Goal: Transaction & Acquisition: Purchase product/service

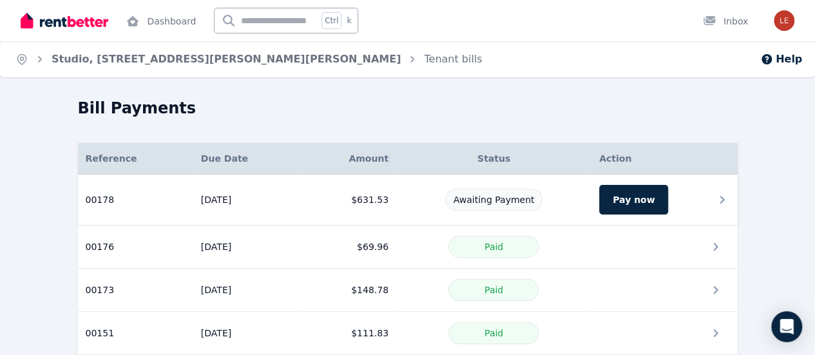
click at [584, 196] on div "Awaiting Payment" at bounding box center [494, 200] width 180 height 22
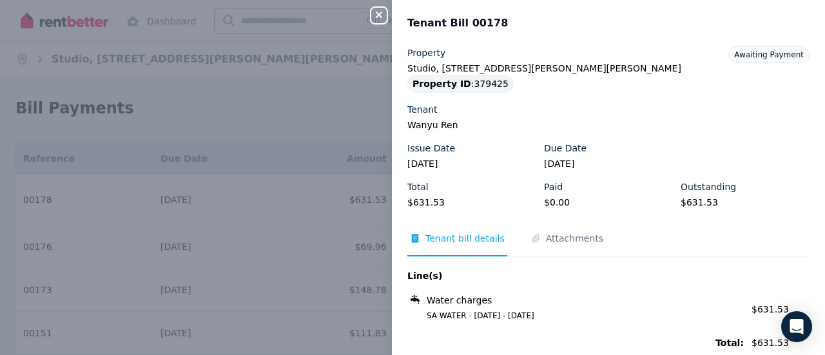
click at [654, 207] on div "Total $631.53 Paid $0.00 Outstanding $631.53" at bounding box center [608, 199] width 402 height 39
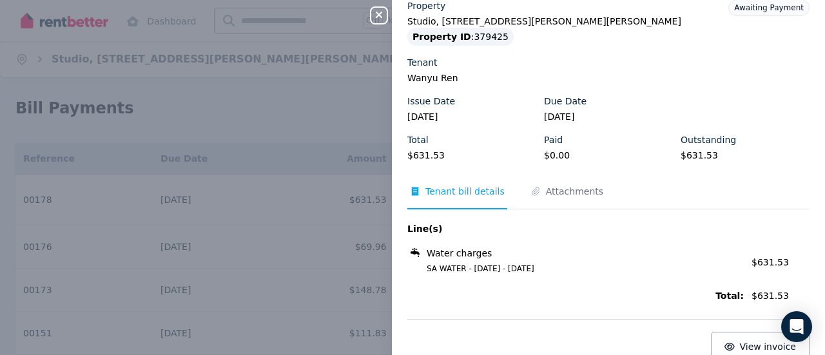
scroll to position [64, 0]
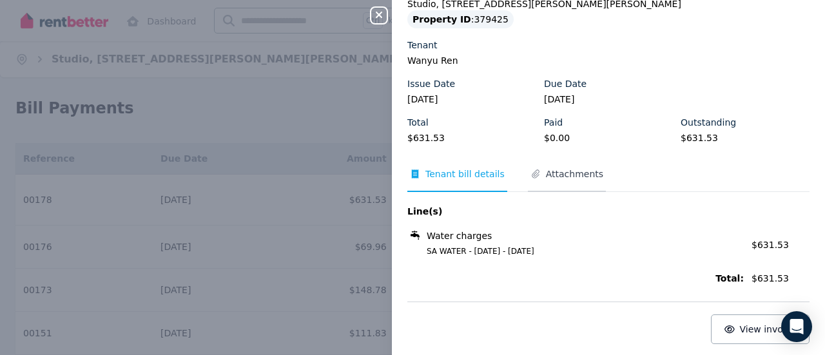
click at [583, 173] on span "Attachments" at bounding box center [574, 174] width 57 height 13
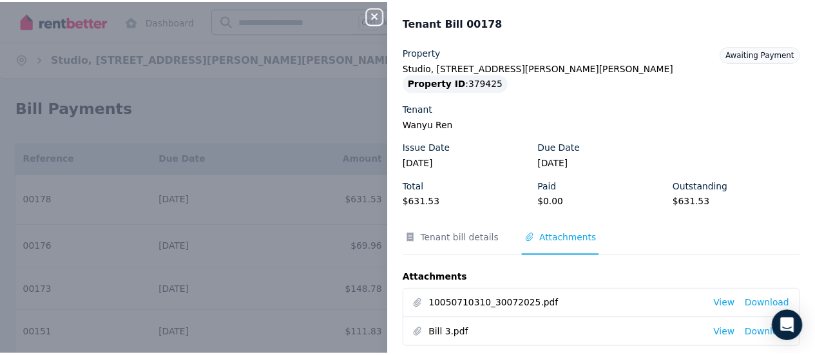
scroll to position [0, 0]
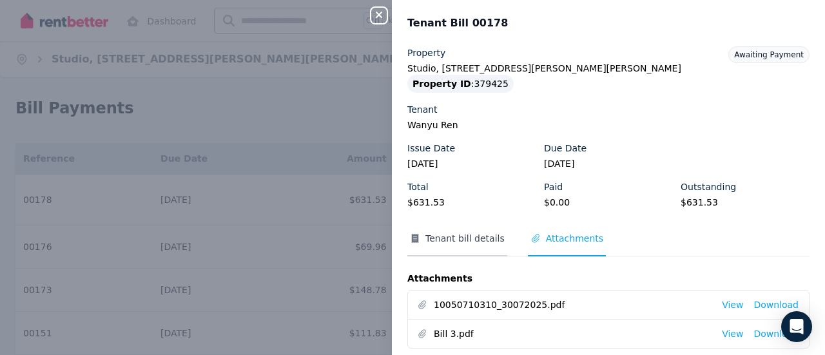
click at [482, 239] on span "Tenant bill details" at bounding box center [464, 238] width 79 height 13
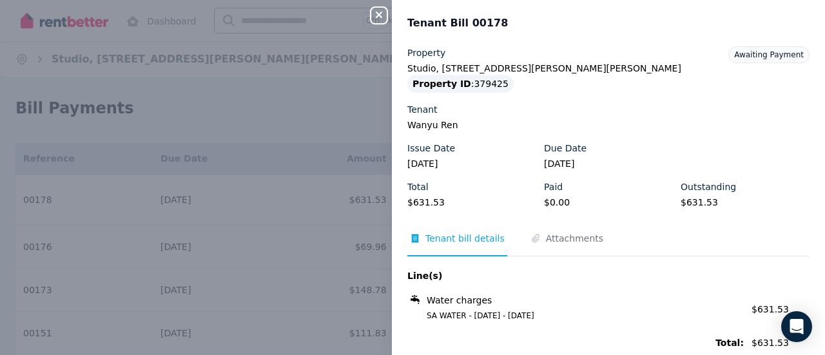
click at [326, 137] on div "Close panel Tenant Bill 00178 Property Studio, [STREET_ADDRESS][PERSON_NAME][PE…" at bounding box center [412, 177] width 825 height 355
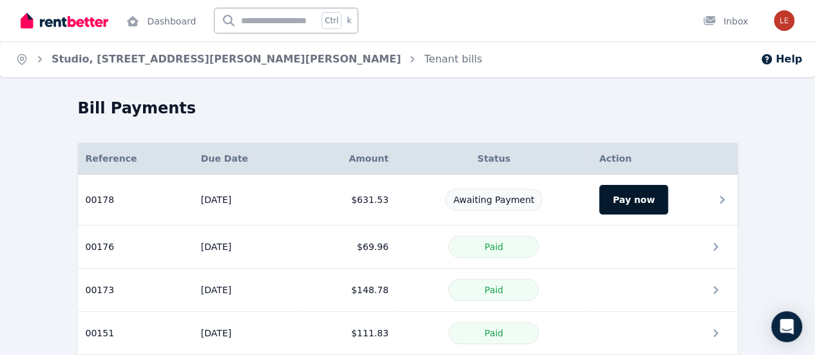
click at [668, 208] on button "Pay now" at bounding box center [633, 200] width 69 height 30
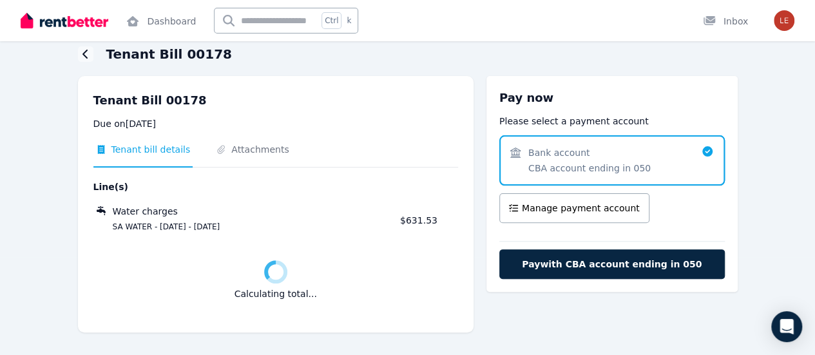
scroll to position [69, 0]
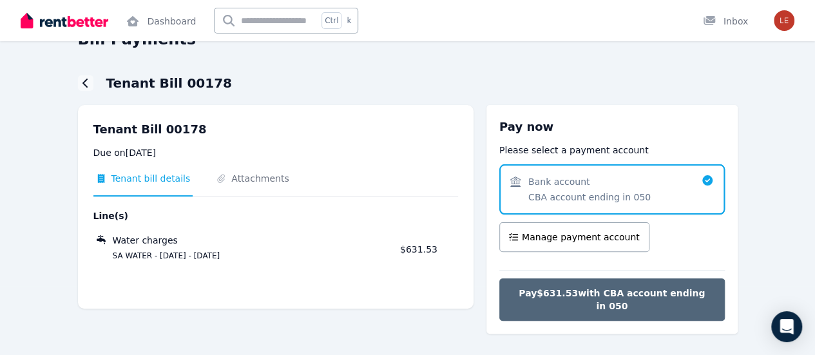
click at [628, 295] on span "Pay $631.53 with CBA account ending in 050" at bounding box center [612, 300] width 199 height 26
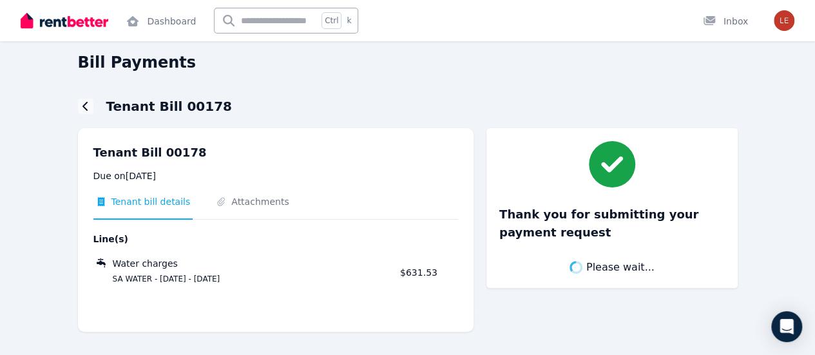
scroll to position [45, 0]
